Goal: Task Accomplishment & Management: Use online tool/utility

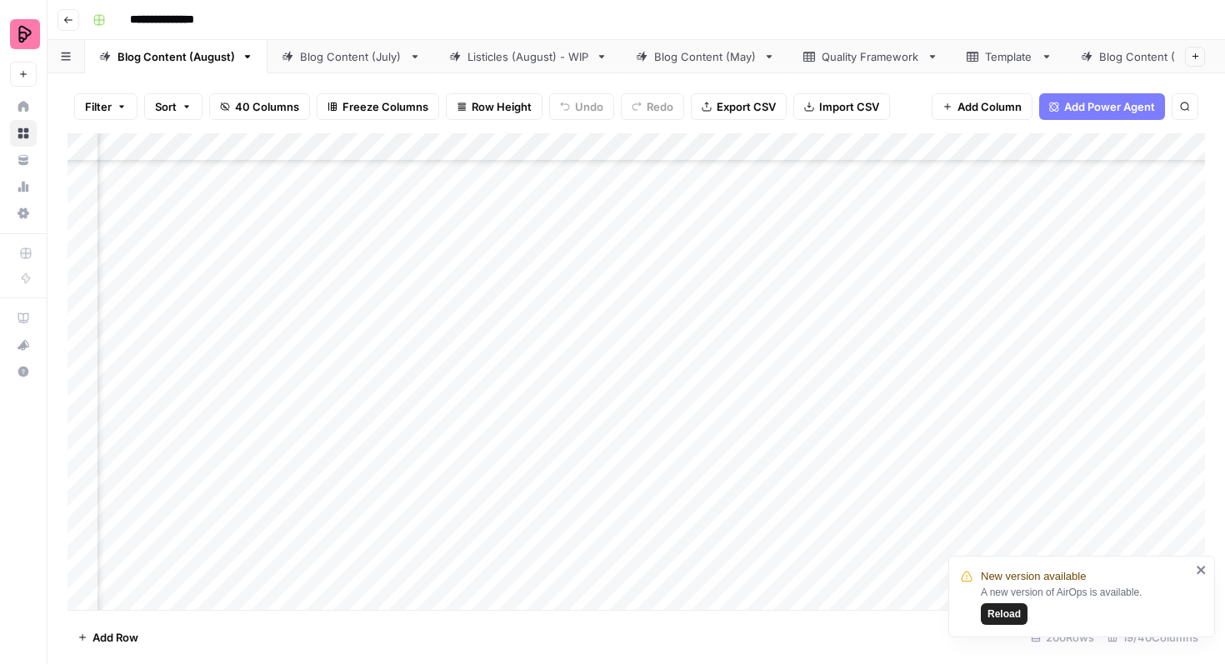
scroll to position [255, 251]
click at [988, 614] on span "Reload" at bounding box center [1003, 614] width 33 height 15
